Goal: Transaction & Acquisition: Purchase product/service

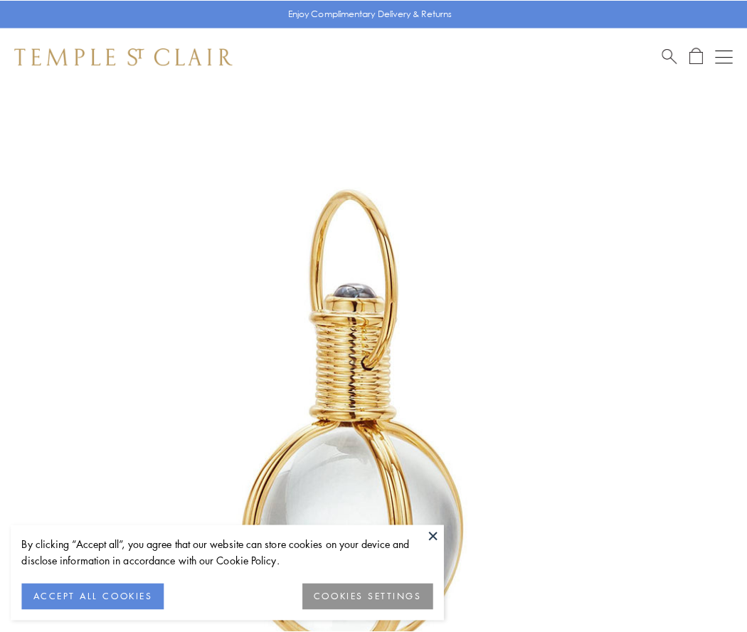
scroll to position [371, 0]
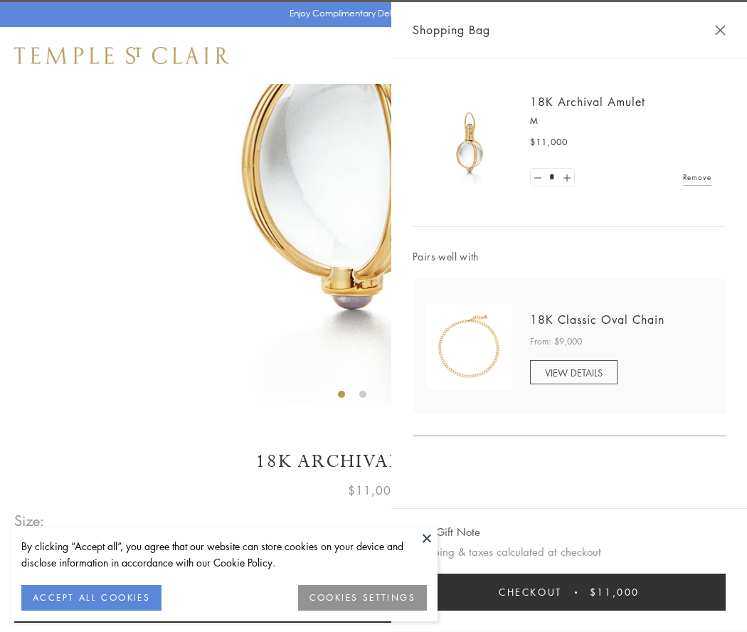
click at [569, 592] on button "Checkout $11,000" at bounding box center [569, 591] width 313 height 37
